Goal: Information Seeking & Learning: Learn about a topic

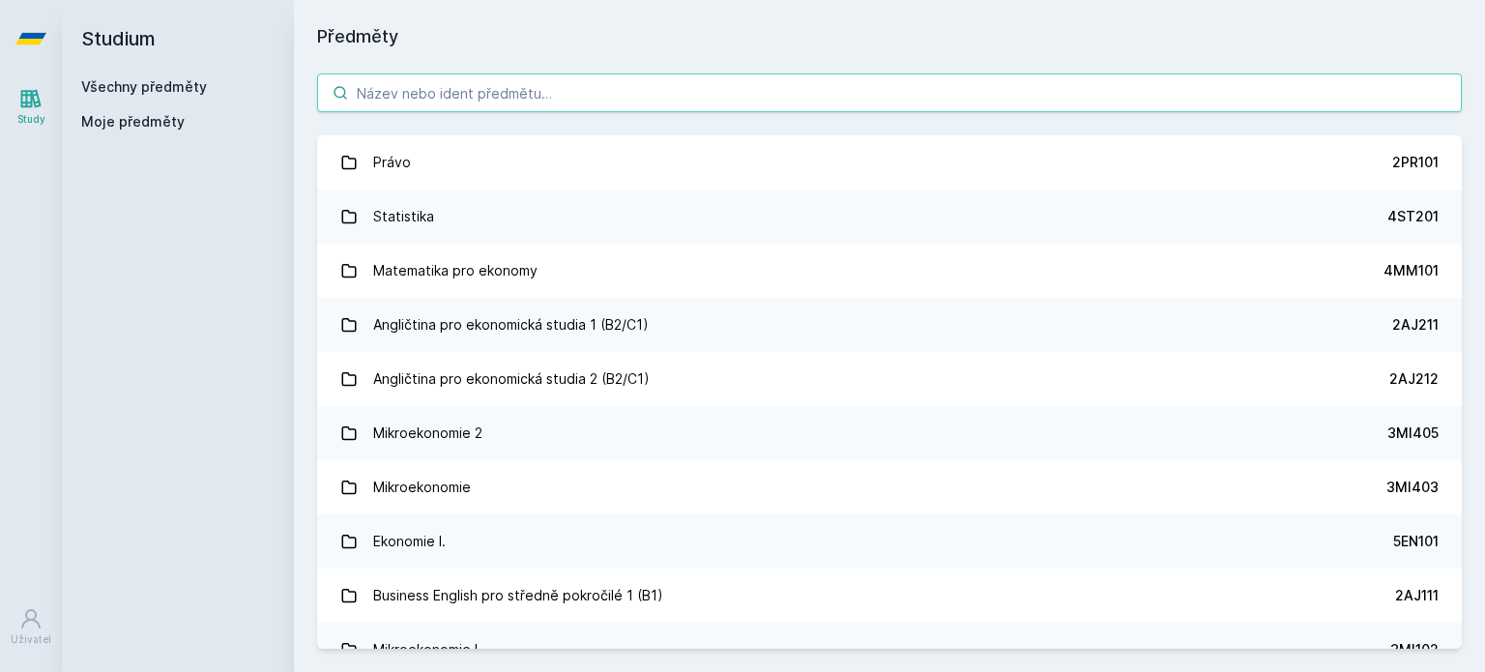
click at [1117, 82] on input "search" at bounding box center [889, 93] width 1145 height 39
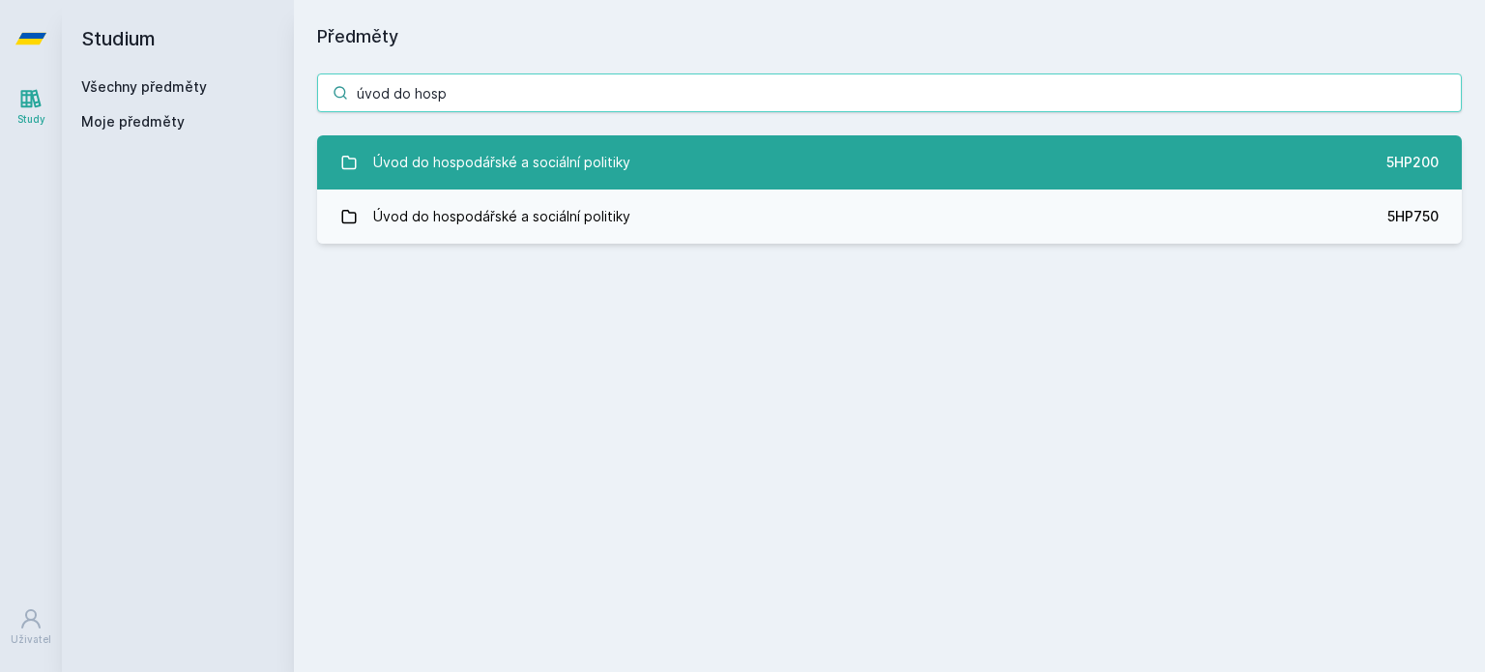
type input "úvod do hosp"
click at [839, 162] on link "Úvod do hospodářské a sociální politiky 5HP200" at bounding box center [889, 162] width 1145 height 54
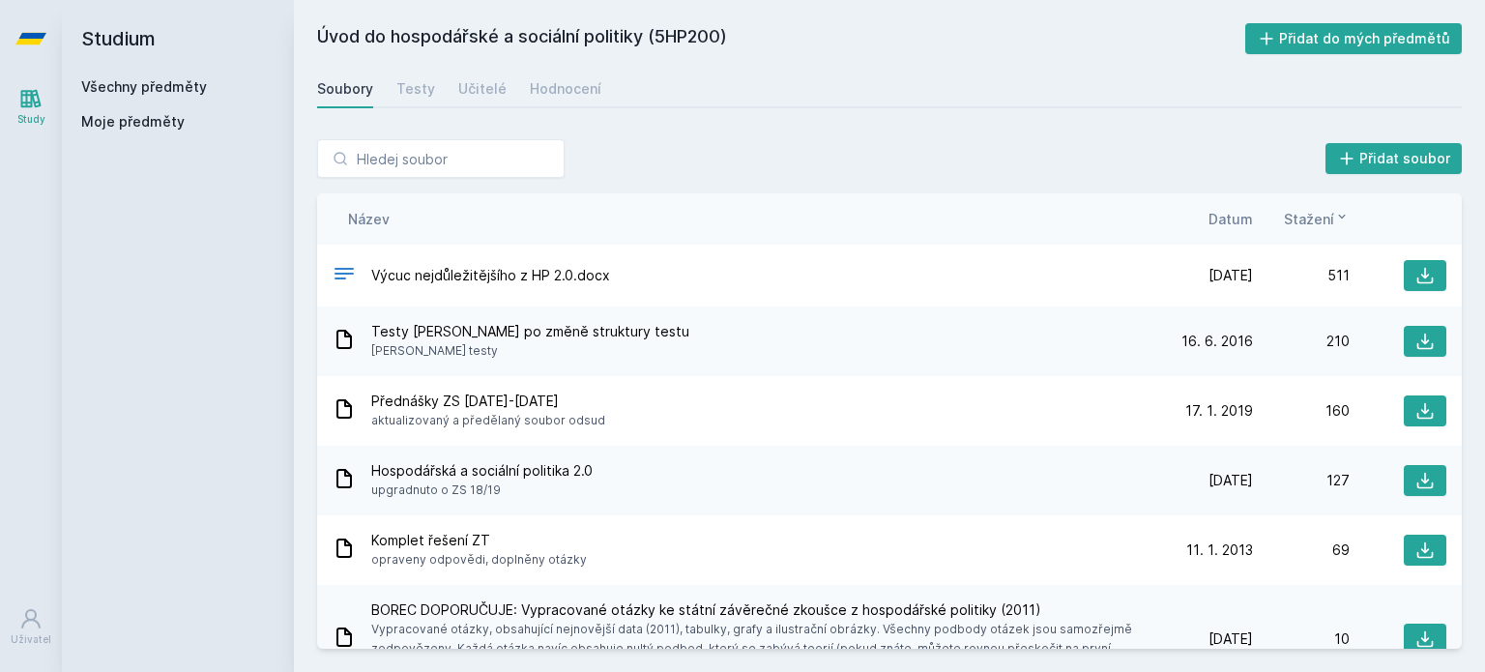
click at [1296, 220] on span "Stažení" at bounding box center [1309, 219] width 50 height 20
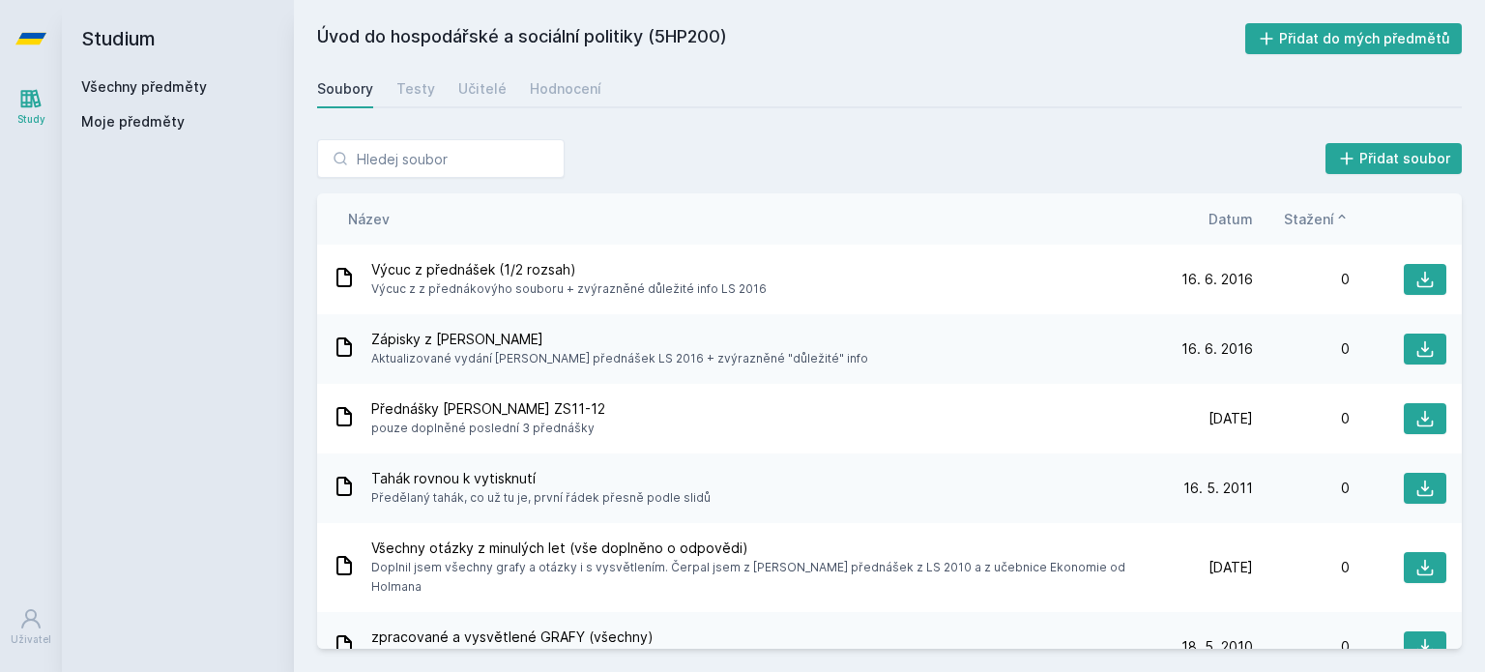
click at [1296, 220] on span "Stažení" at bounding box center [1309, 219] width 50 height 20
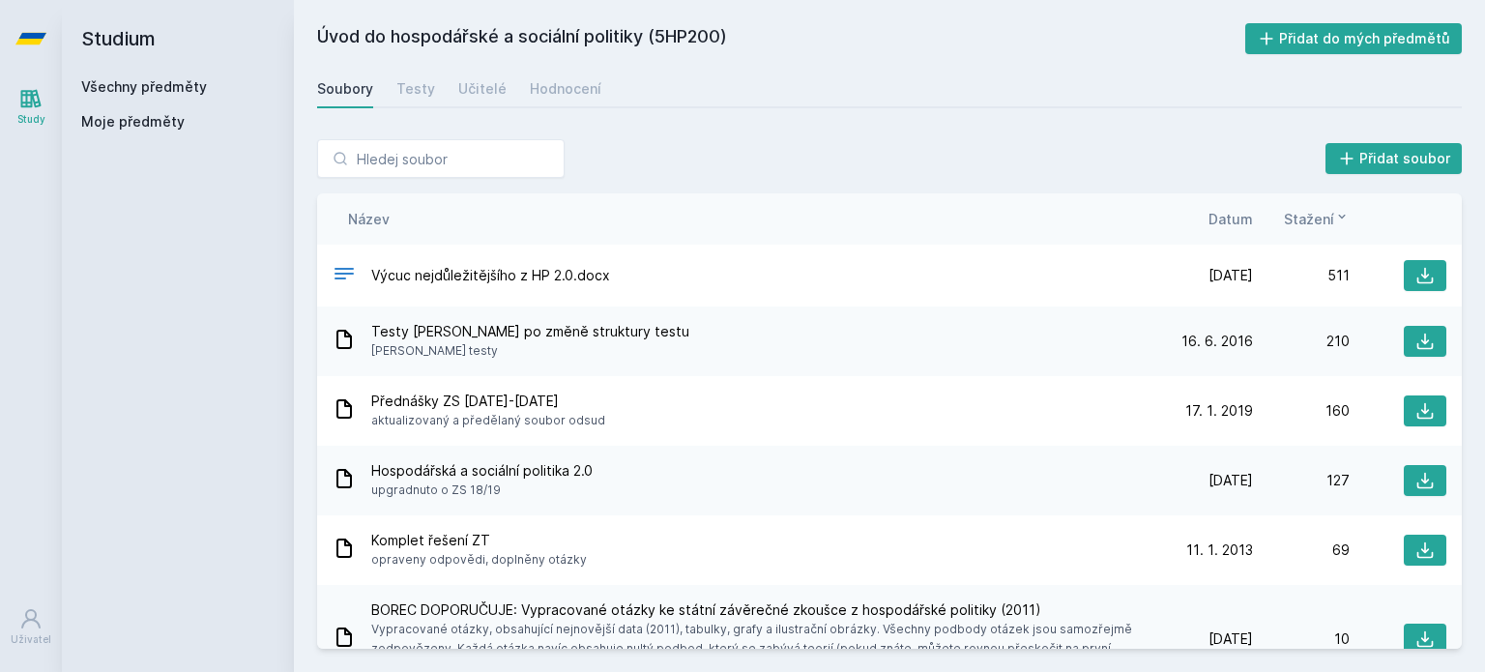
click at [1241, 219] on span "Datum" at bounding box center [1231, 219] width 44 height 20
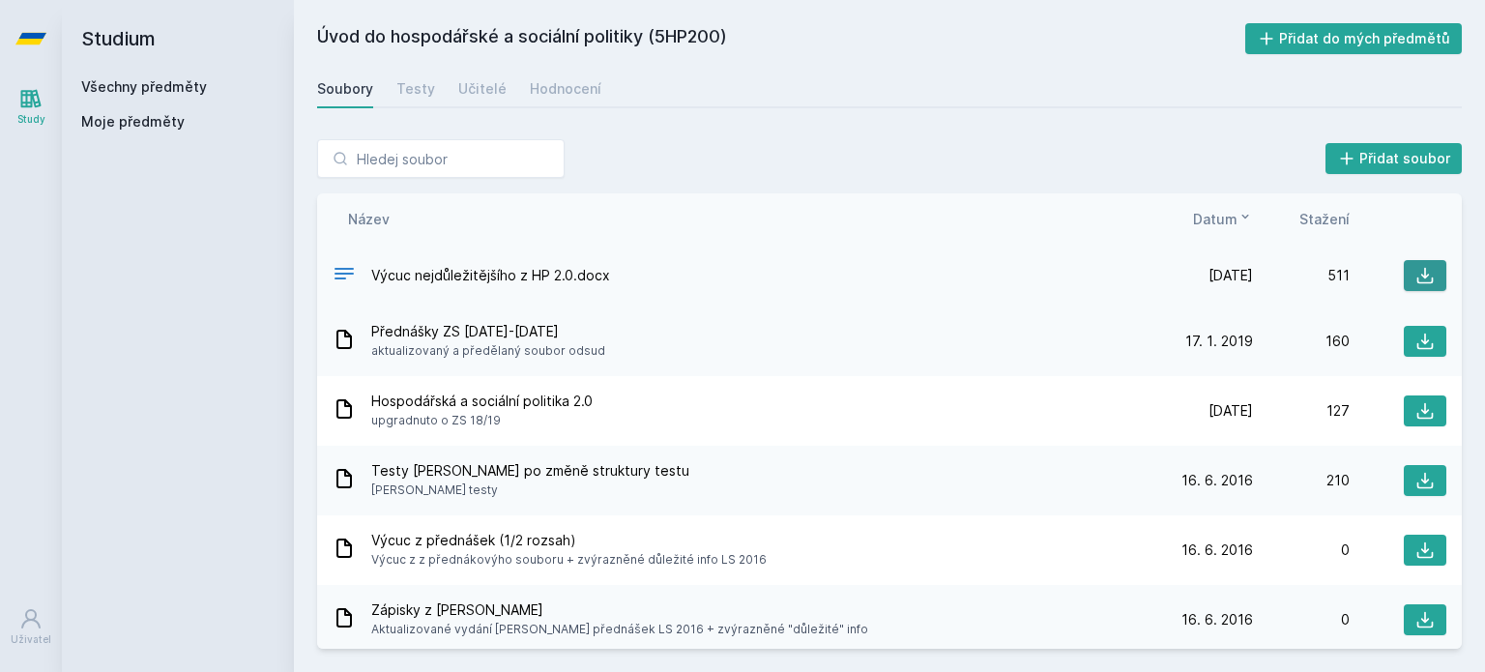
click at [1404, 276] on button at bounding box center [1425, 275] width 43 height 31
click at [1080, 529] on div "Výcuc z přednášek (1/2 rozsah) Výcuc z z přednákovýho souboru + zvýrazněné důle…" at bounding box center [889, 550] width 1145 height 70
click at [1404, 411] on button at bounding box center [1425, 411] width 43 height 31
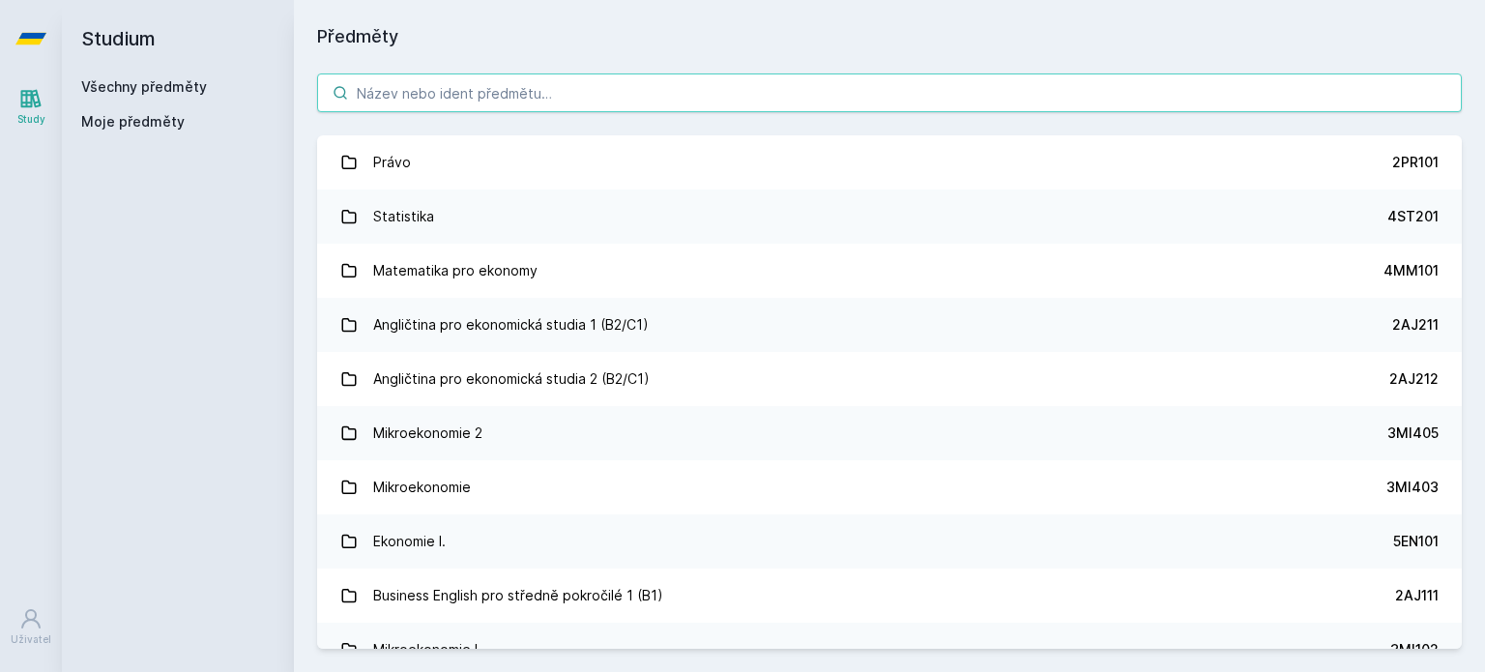
click at [625, 105] on input "search" at bounding box center [889, 93] width 1145 height 39
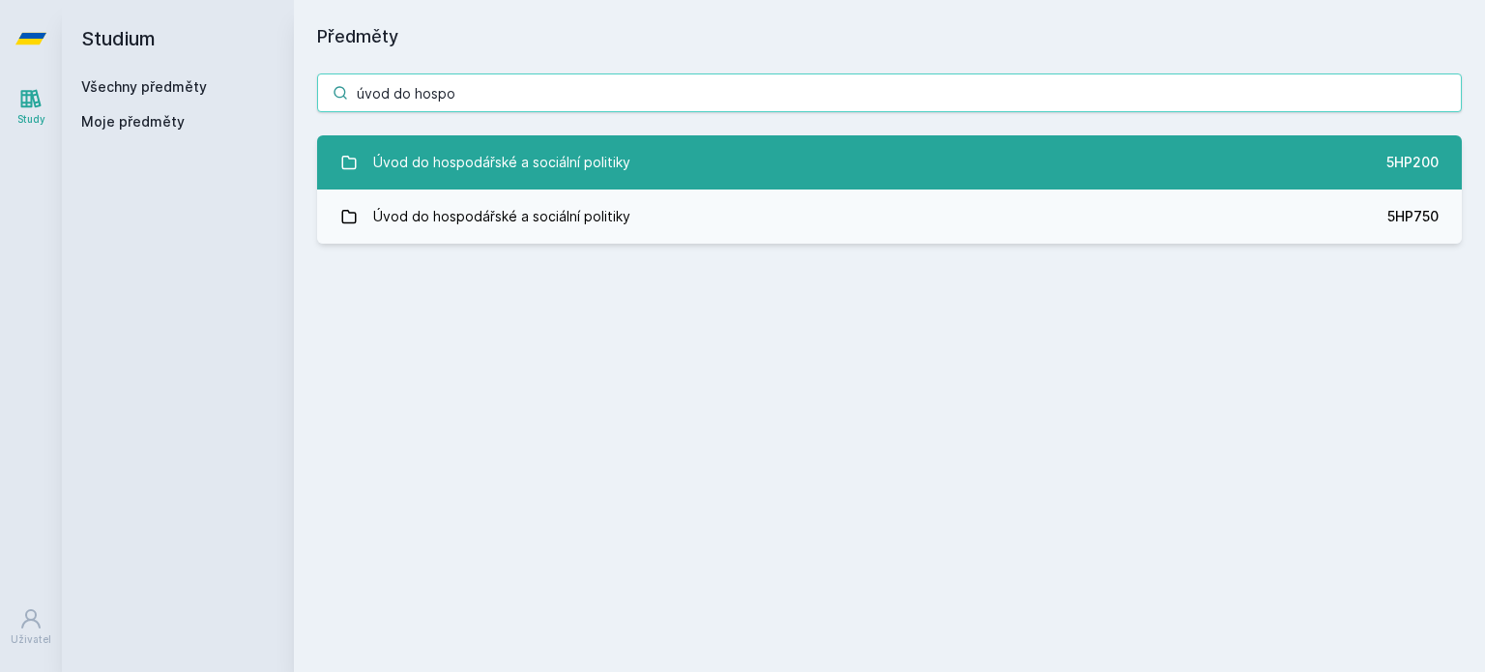
type input "úvod do hospo"
click at [553, 165] on div "Úvod do hospodářské a sociální politiky" at bounding box center [501, 162] width 257 height 39
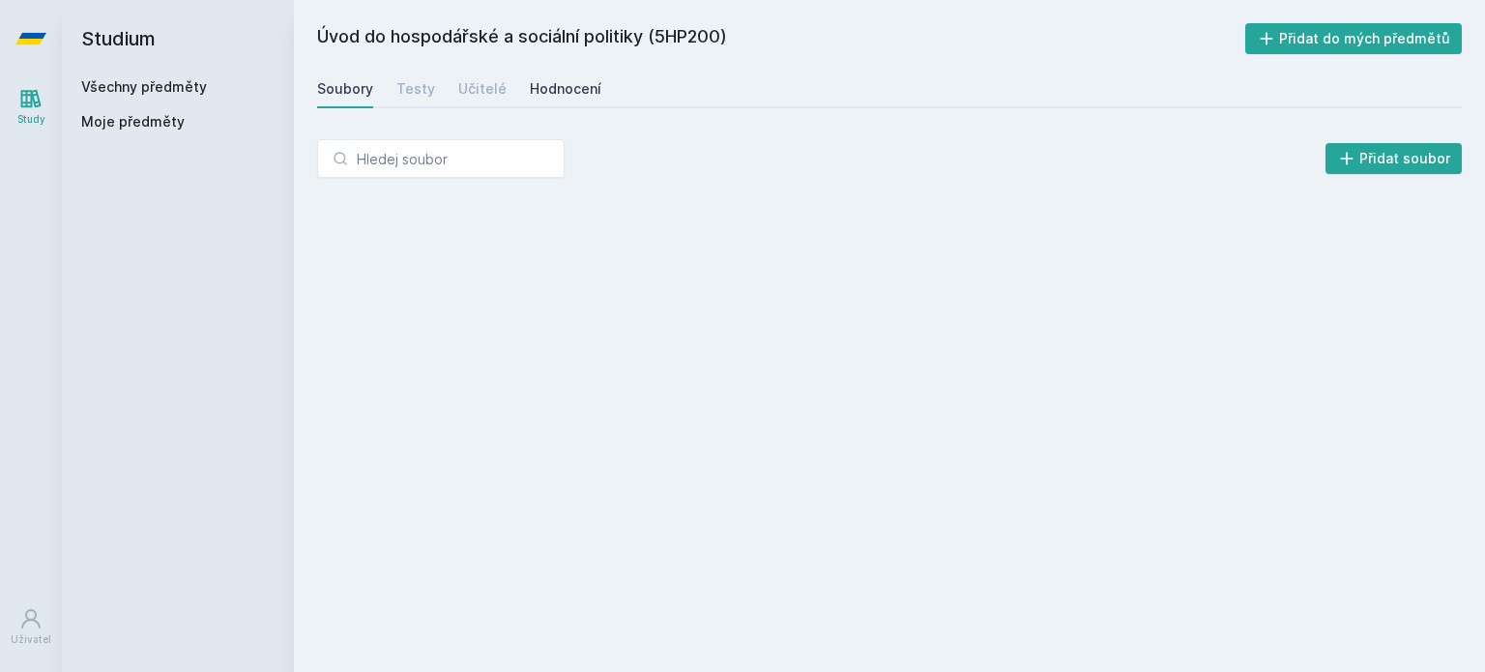
click at [572, 98] on div "Hodnocení" at bounding box center [566, 88] width 72 height 19
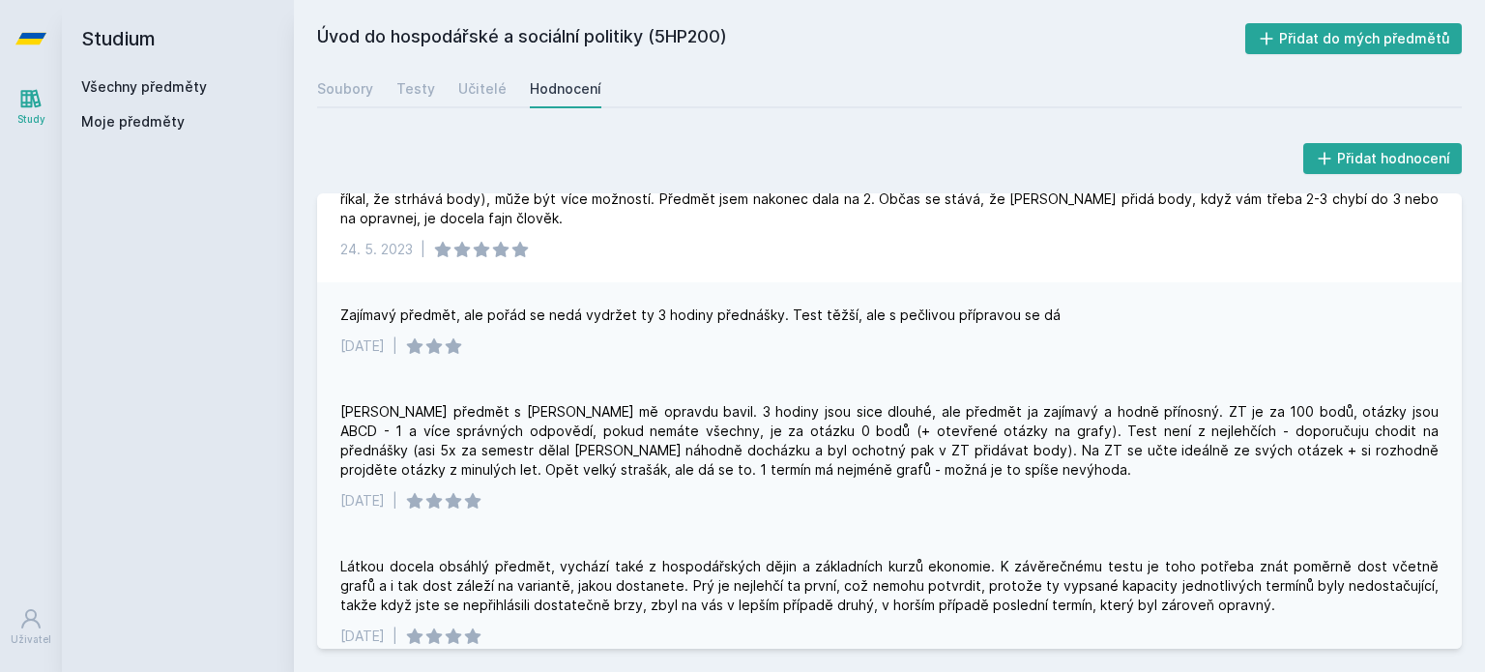
scroll to position [85, 0]
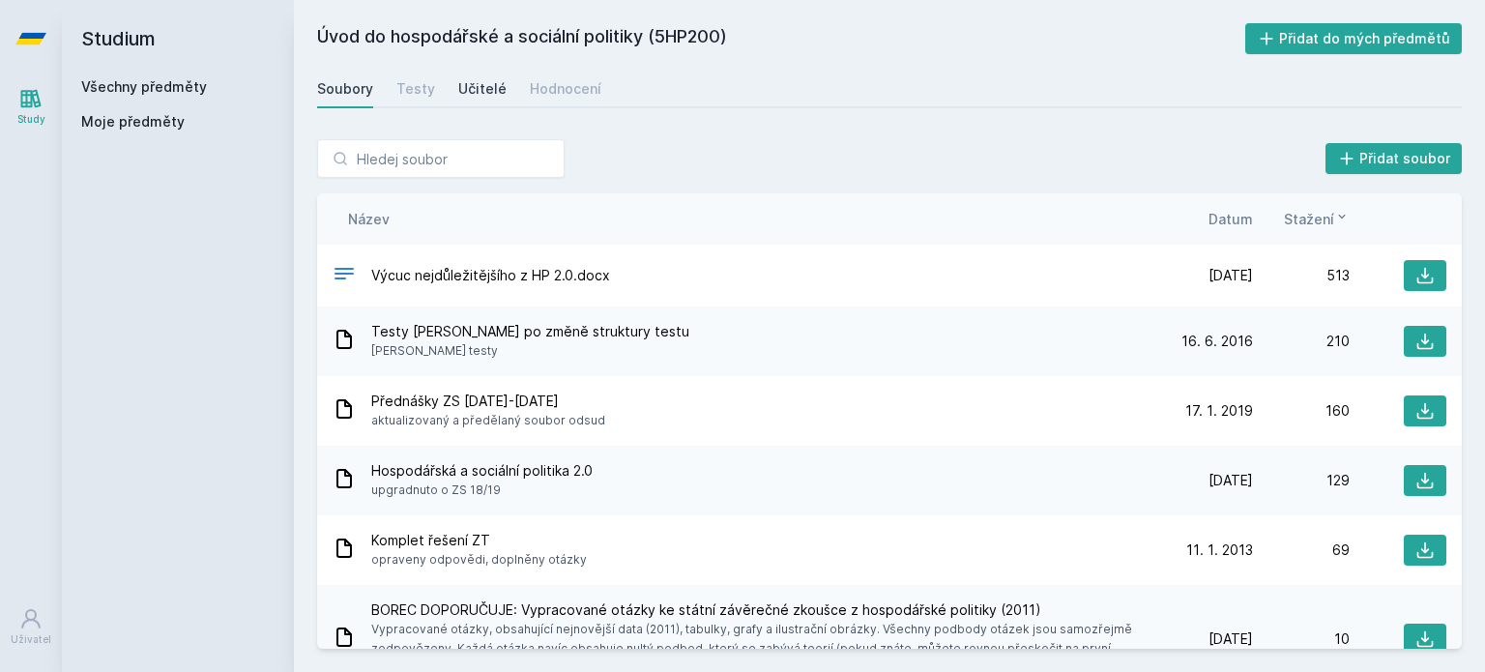
click at [491, 90] on div "Učitelé" at bounding box center [482, 88] width 48 height 19
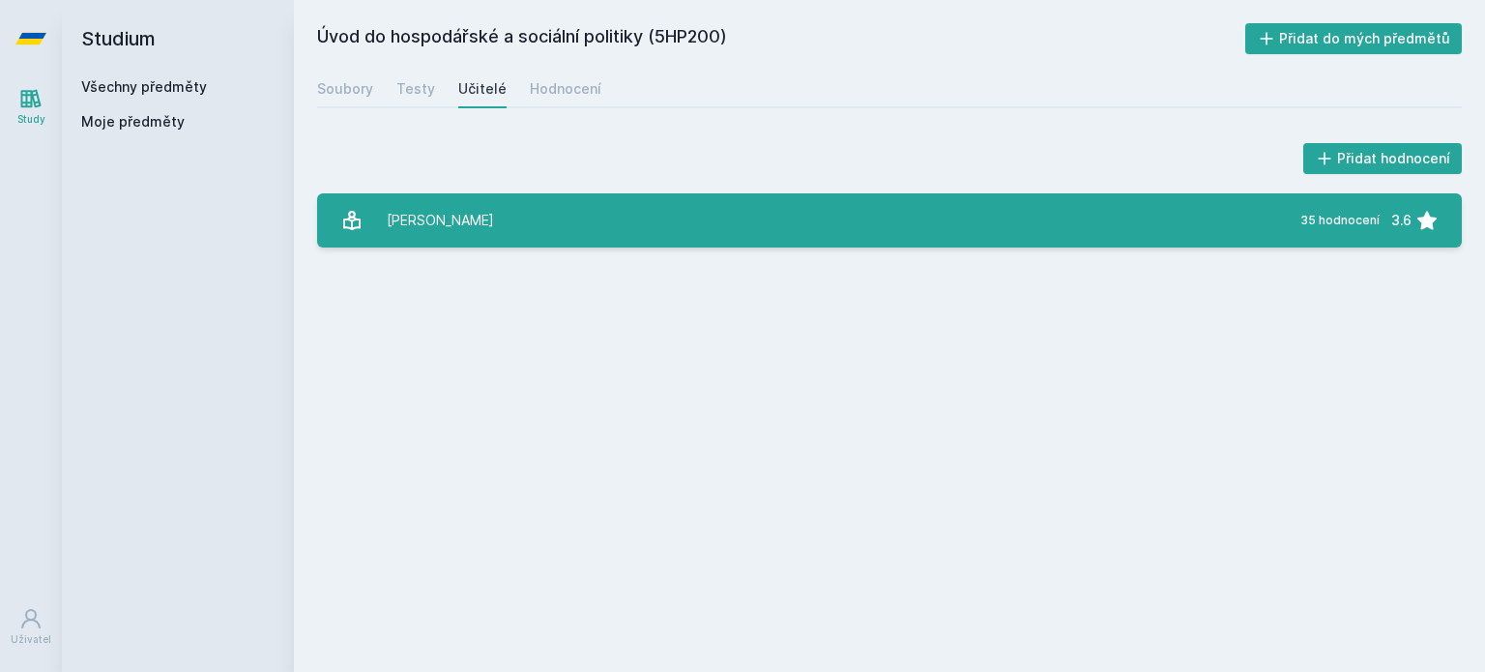
click at [445, 231] on div "[PERSON_NAME]" at bounding box center [440, 220] width 107 height 39
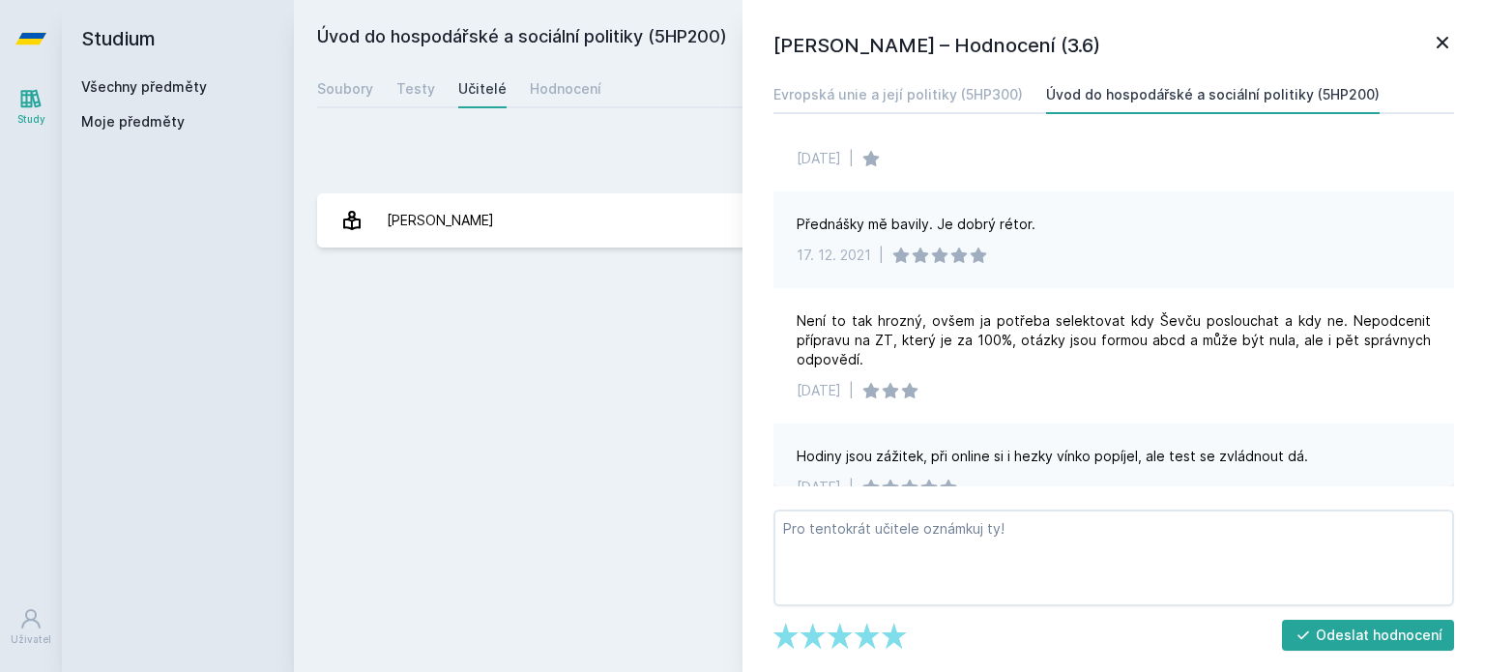
scroll to position [186, 0]
click at [1444, 37] on icon at bounding box center [1442, 42] width 23 height 23
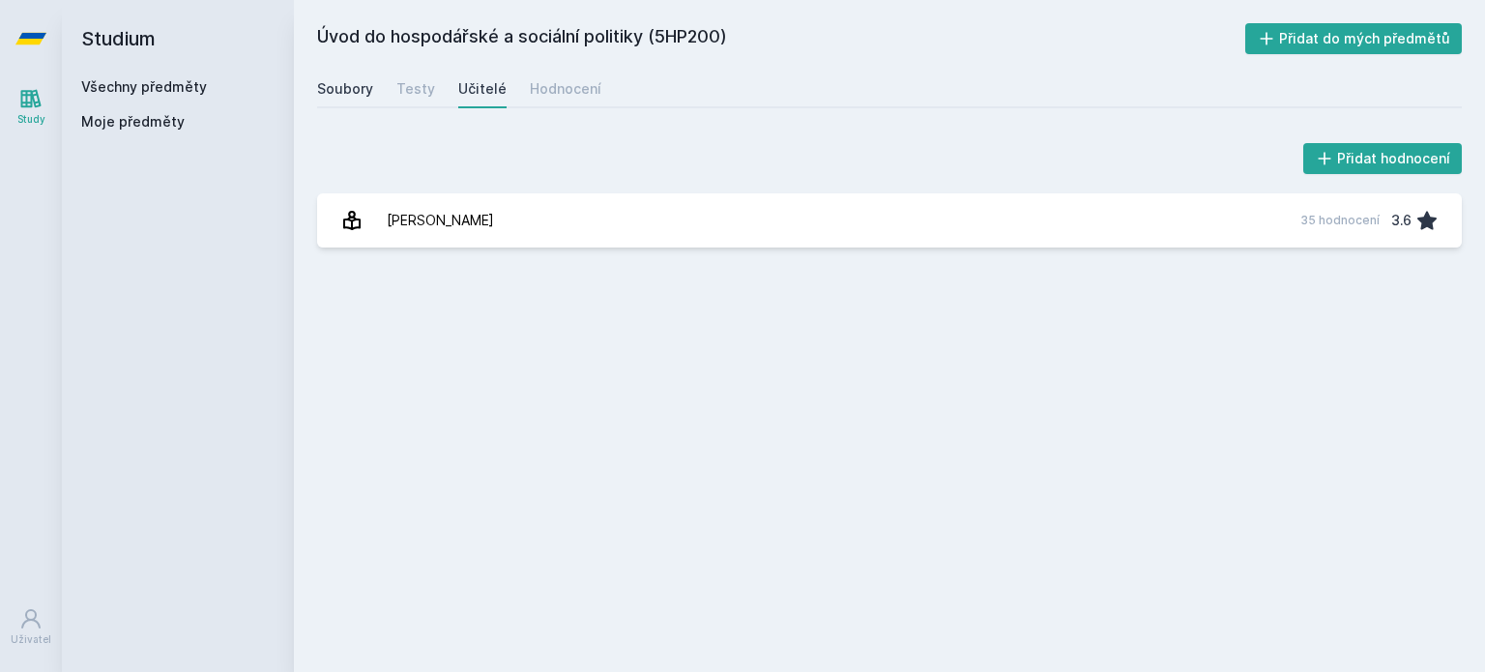
click at [333, 93] on div "Soubory" at bounding box center [345, 88] width 56 height 19
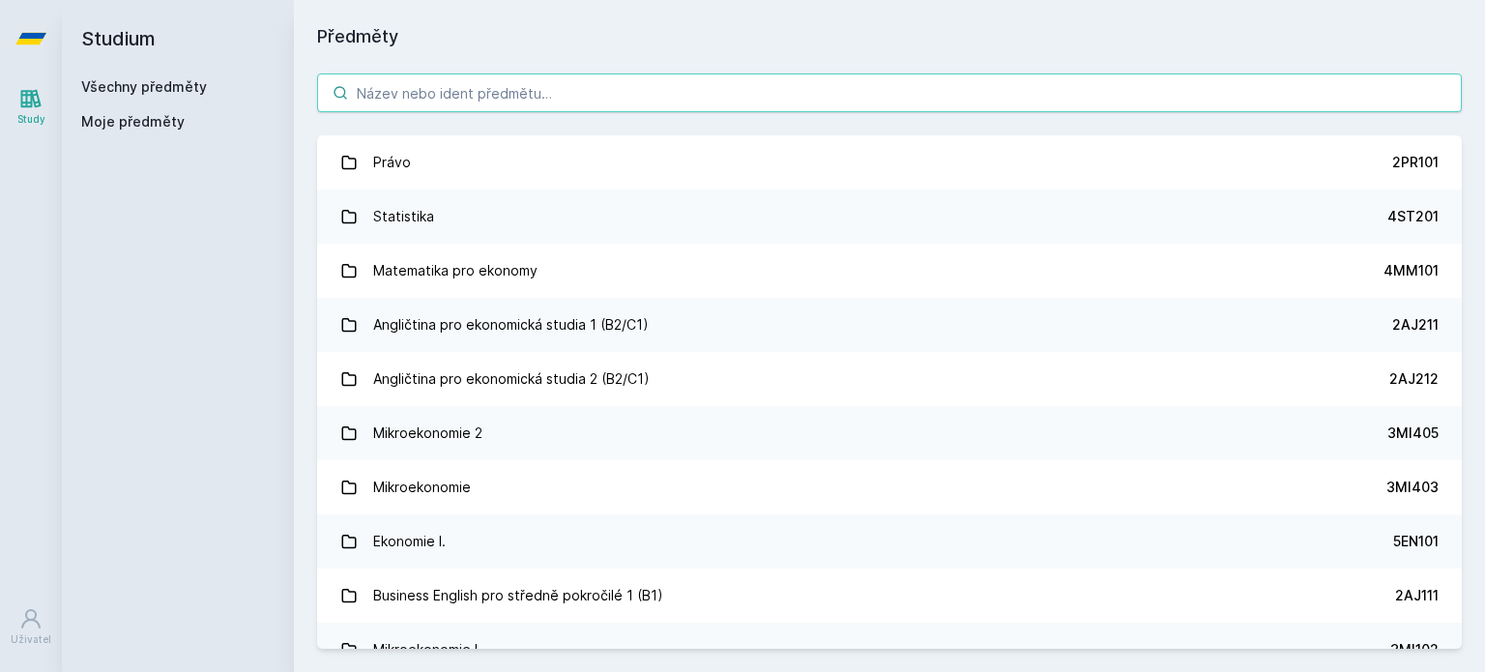
click at [477, 108] on input "search" at bounding box center [889, 93] width 1145 height 39
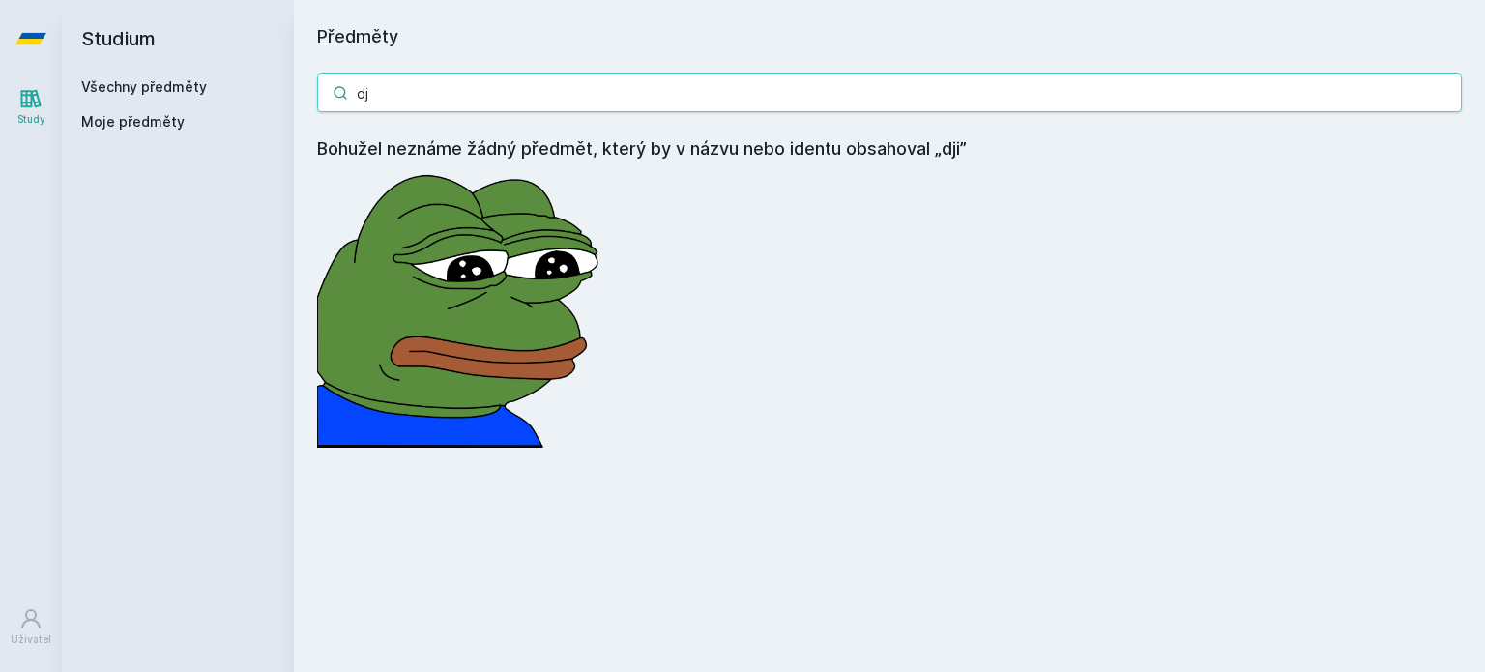
type input "d"
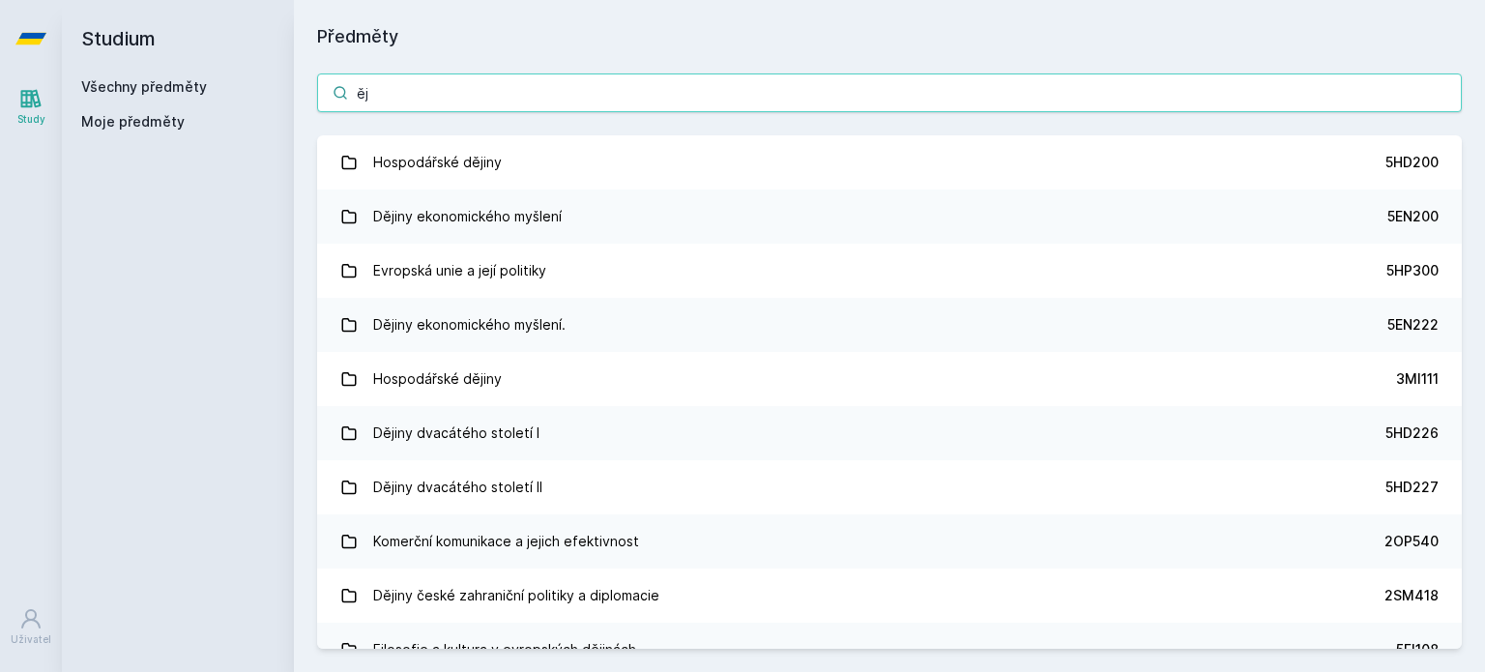
type input "ě"
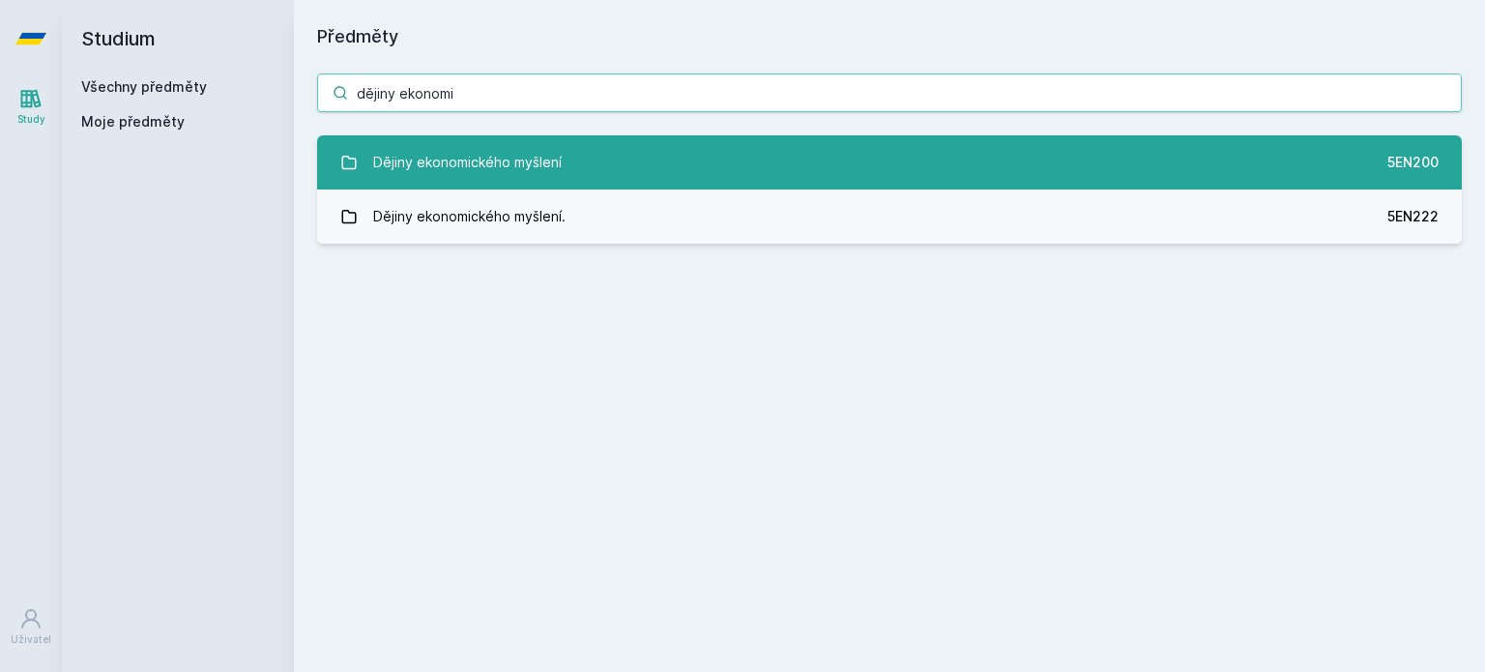
type input "dějiny ekonomi"
click at [494, 148] on div "Dějiny ekonomického myšlení" at bounding box center [467, 162] width 189 height 39
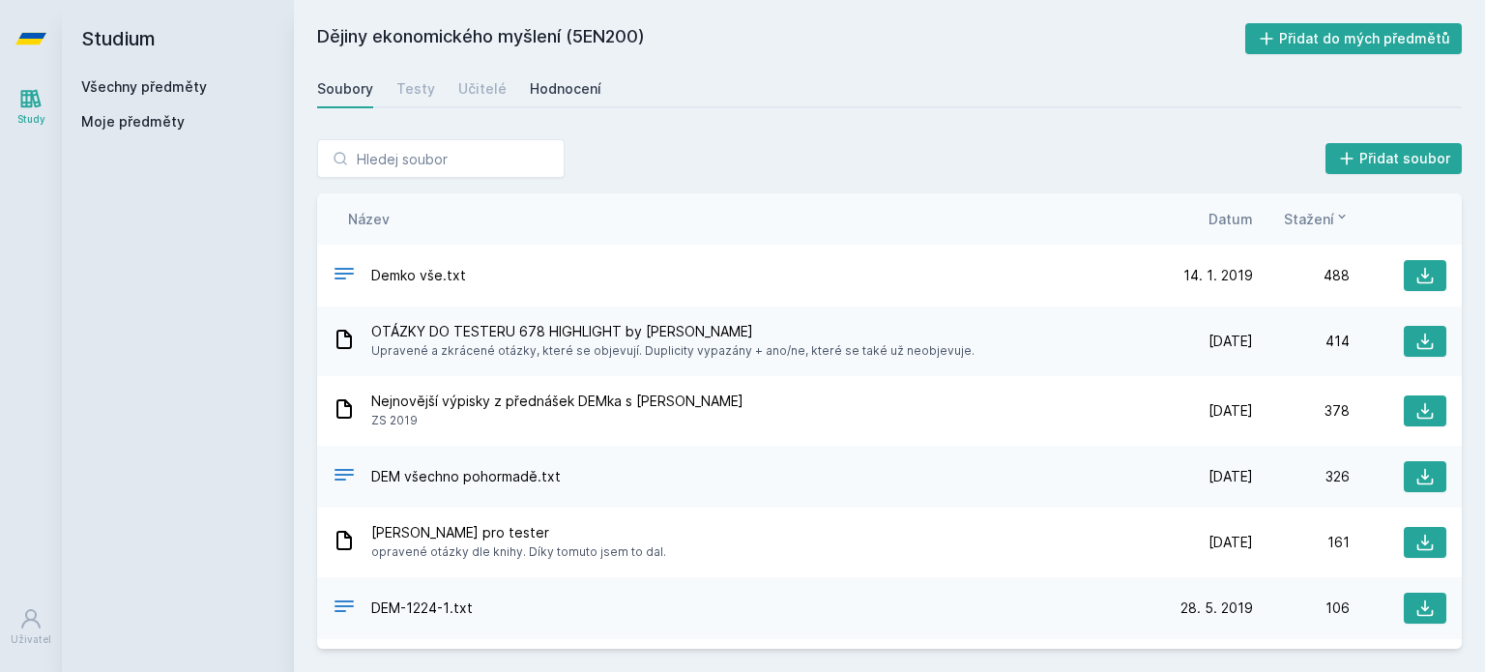
click at [564, 99] on link "Hodnocení" at bounding box center [566, 89] width 72 height 39
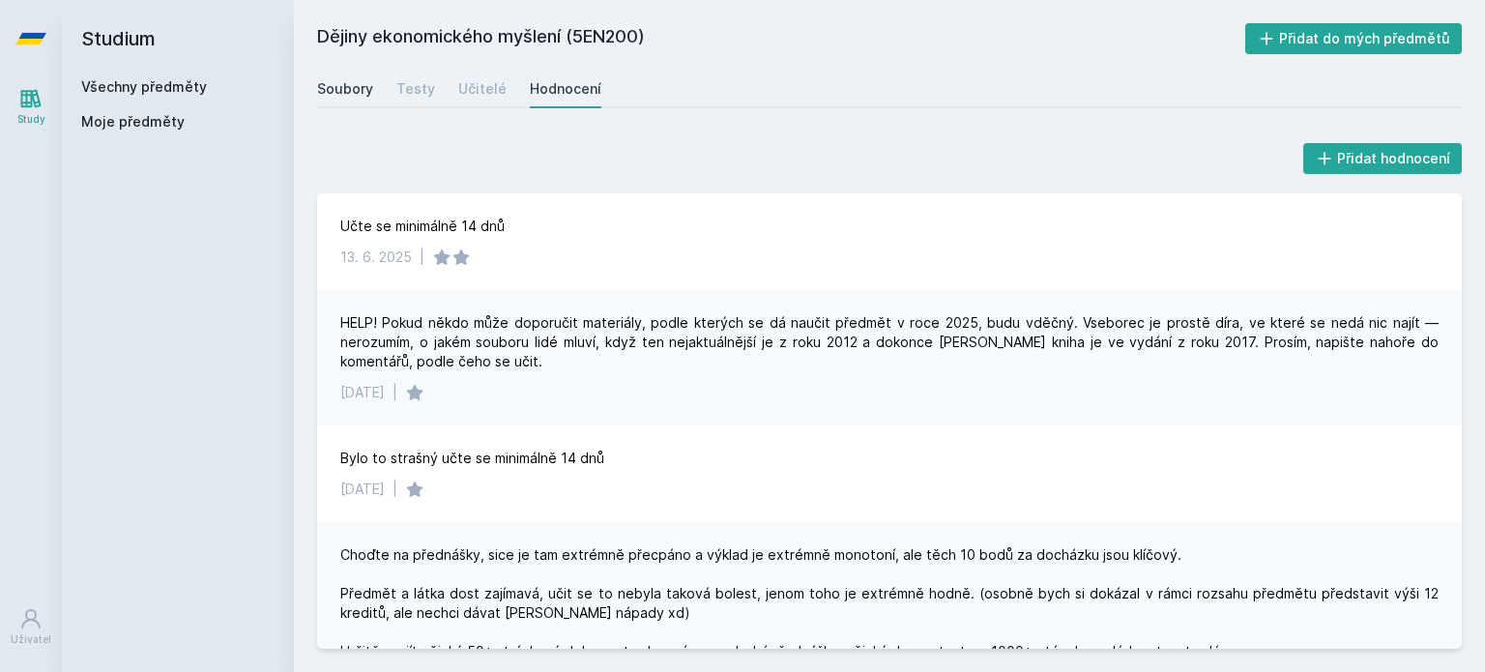
click at [360, 92] on div "Soubory" at bounding box center [345, 88] width 56 height 19
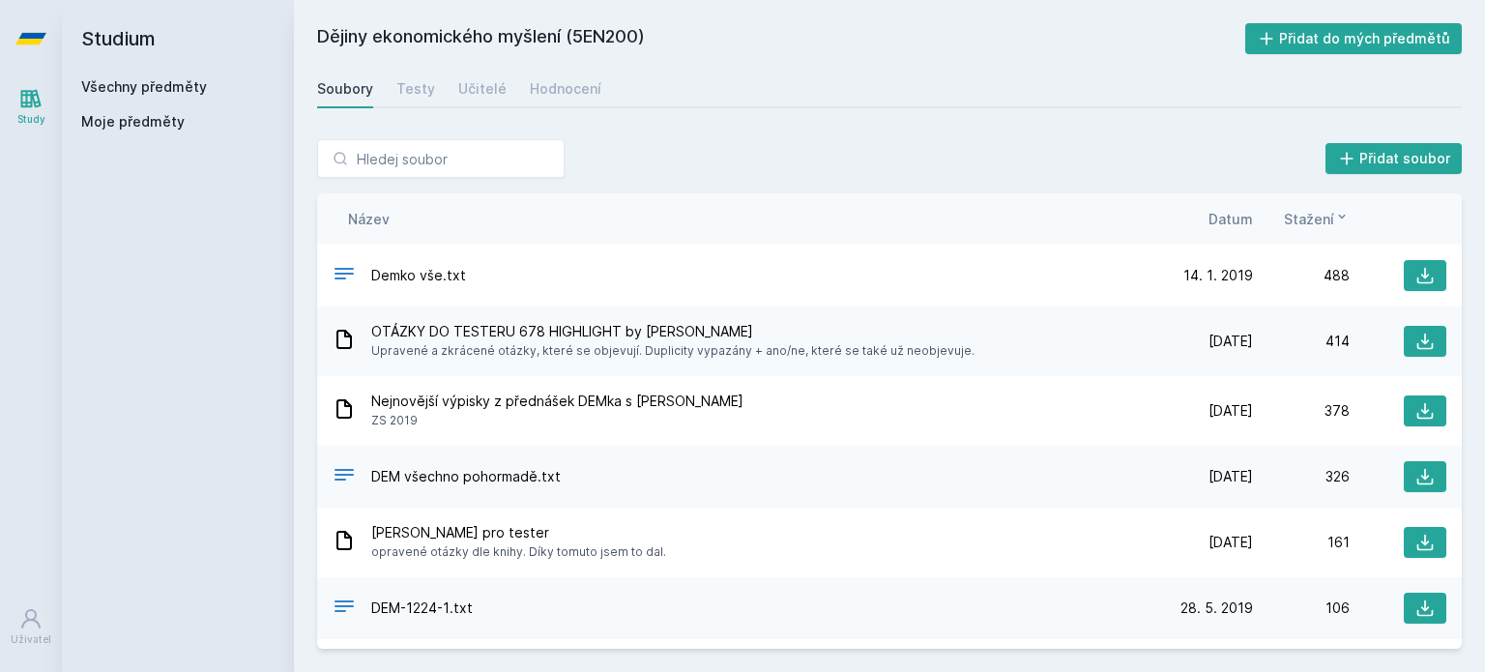
click at [1246, 221] on span "Datum" at bounding box center [1231, 219] width 44 height 20
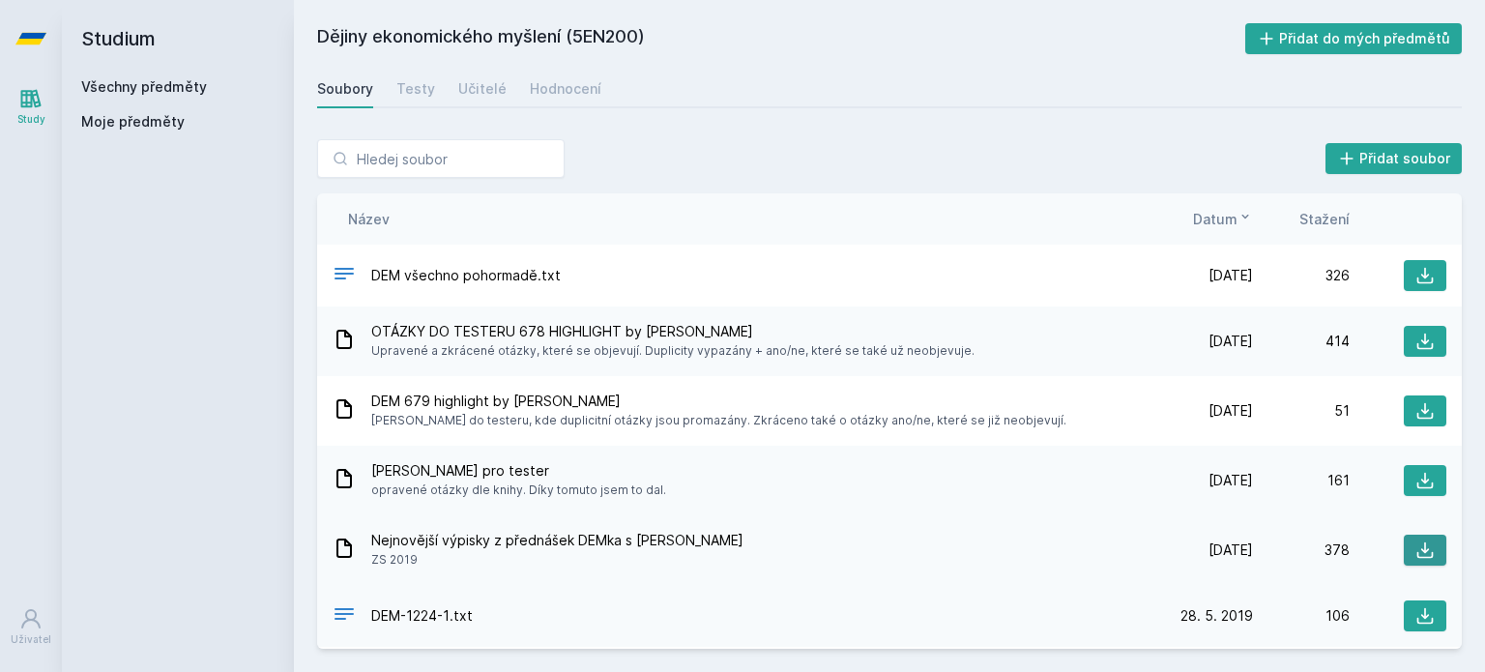
click at [1416, 548] on icon at bounding box center [1425, 550] width 19 height 19
click at [555, 91] on div "Hodnocení" at bounding box center [566, 88] width 72 height 19
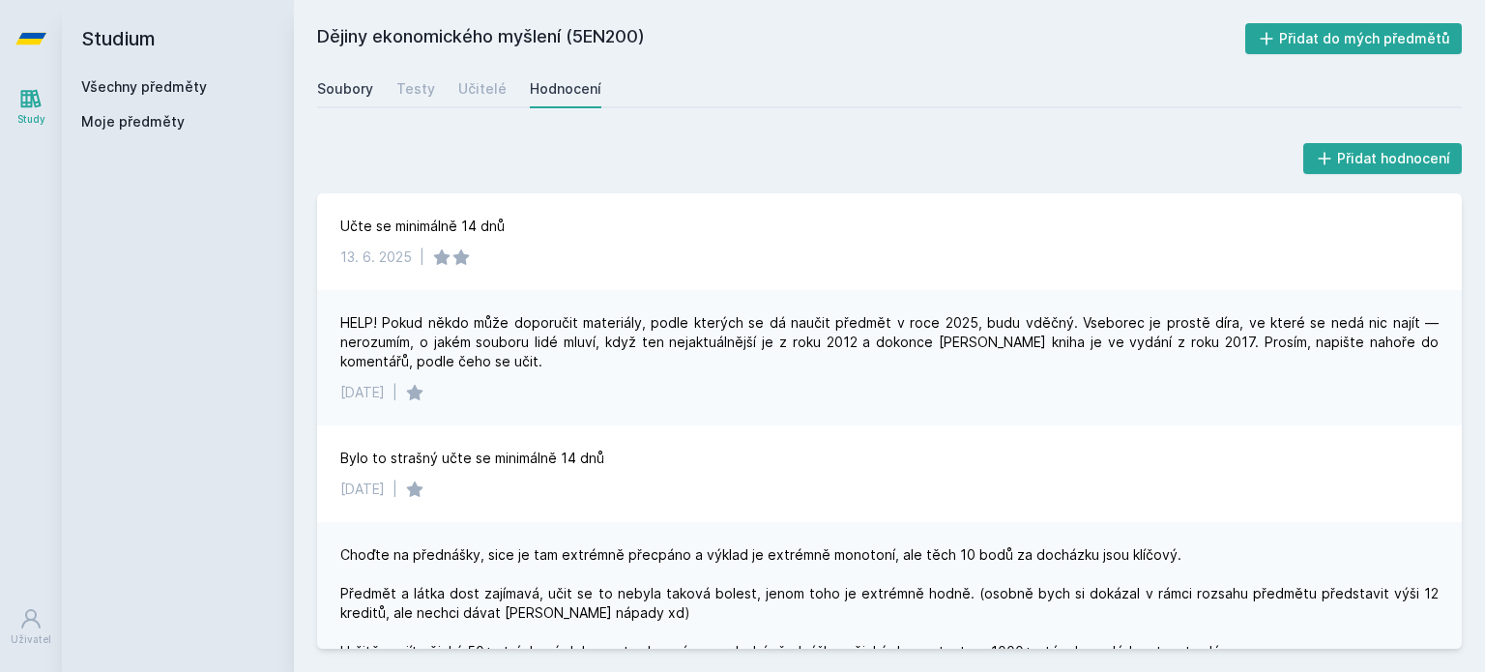
click at [341, 85] on div "Soubory" at bounding box center [345, 88] width 56 height 19
